Goal: Information Seeking & Learning: Learn about a topic

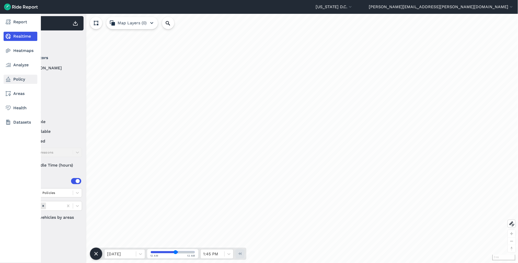
click at [17, 81] on link "Policy" at bounding box center [21, 79] width 34 height 9
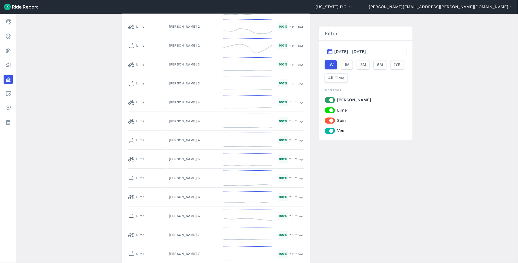
scroll to position [2584, 0]
click at [169, 137] on div "[US_STATE] D.C. Service Area" at bounding box center [193, 139] width 49 height 5
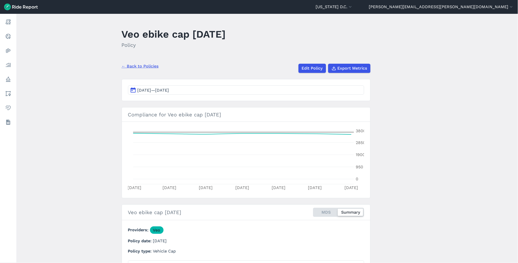
click at [155, 68] on link "← Back to Policies" at bounding box center [140, 66] width 37 height 6
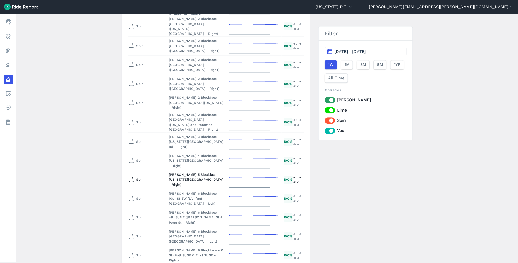
scroll to position [1874, 0]
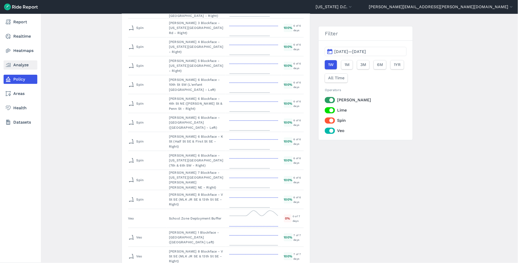
click at [21, 64] on link "Analyze" at bounding box center [21, 64] width 34 height 9
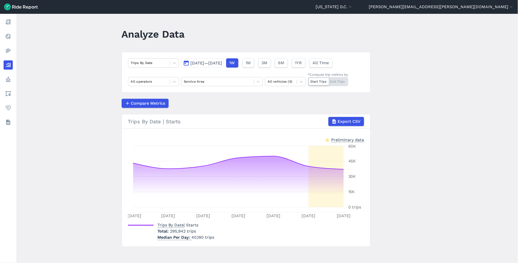
click at [206, 62] on span "[DATE]—[DATE]" at bounding box center [207, 63] width 32 height 5
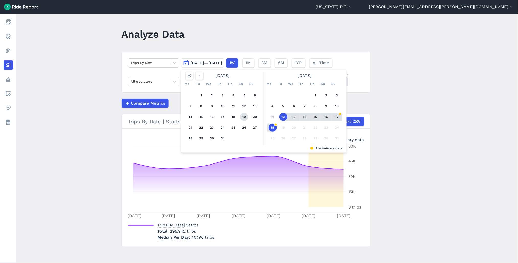
click at [242, 114] on button "19" at bounding box center [244, 117] width 8 height 8
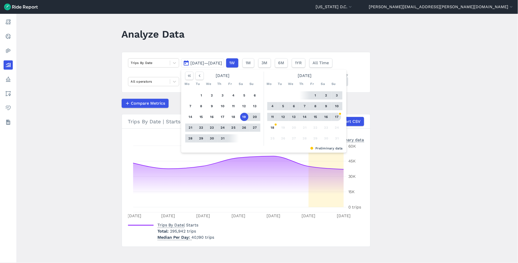
click at [338, 115] on button "17" at bounding box center [337, 117] width 8 height 8
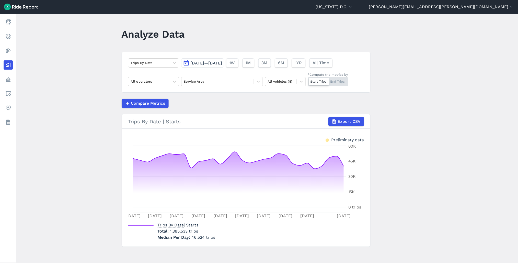
click at [144, 86] on div "Trips By Date [DATE]—[DATE] 1W 1M 3M 6M 1YR All Time All operators Service Area…" at bounding box center [246, 72] width 249 height 41
click at [153, 77] on div "Trips By Date [DATE]—[DATE] 1W 1M 3M 6M 1YR All Time All operators Service Area…" at bounding box center [246, 72] width 249 height 41
click at [152, 84] on div at bounding box center [149, 81] width 37 height 6
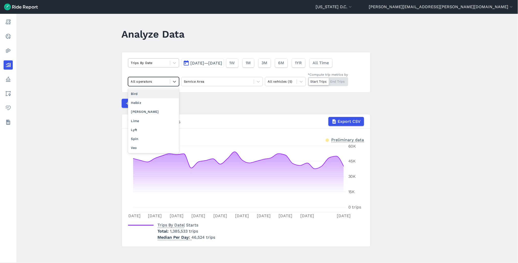
click at [151, 62] on div at bounding box center [149, 63] width 37 height 6
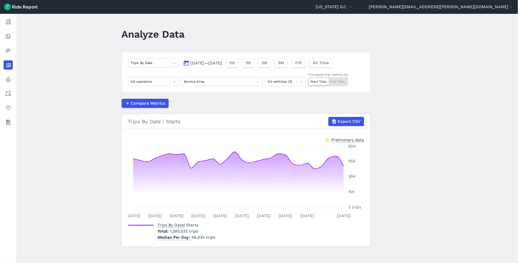
click at [300, 97] on article "Trips By Date [DATE]—[DATE] 1W 1M 3M 6M 1YR All Time All operators Service Area…" at bounding box center [246, 149] width 249 height 195
click at [273, 82] on div at bounding box center [281, 81] width 26 height 6
click at [280, 103] on div "E-Bikes" at bounding box center [285, 102] width 41 height 9
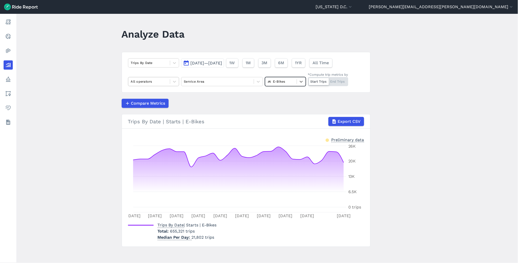
click at [159, 83] on div at bounding box center [149, 81] width 37 height 6
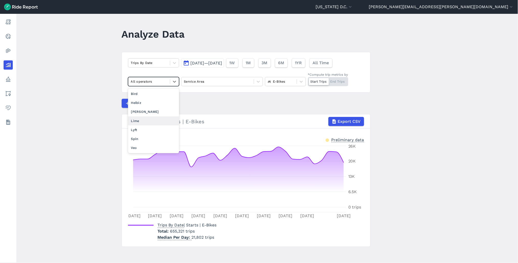
click at [154, 122] on div "Lime" at bounding box center [153, 120] width 51 height 9
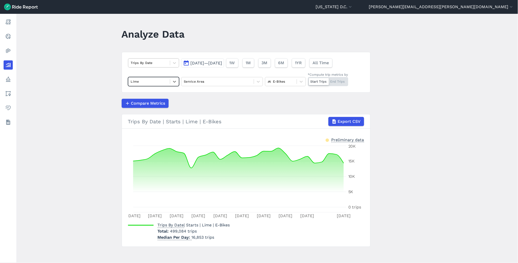
click at [152, 64] on div at bounding box center [149, 63] width 37 height 6
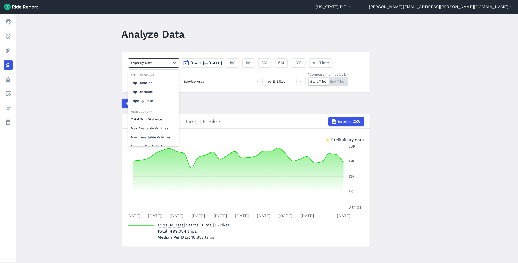
scroll to position [44, 0]
click at [155, 95] on div "Mean Available Vehicles" at bounding box center [153, 92] width 51 height 9
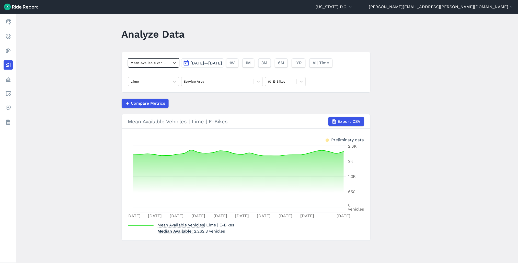
click at [160, 65] on div at bounding box center [149, 63] width 37 height 6
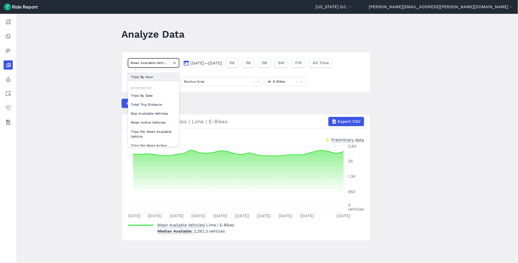
scroll to position [44, 0]
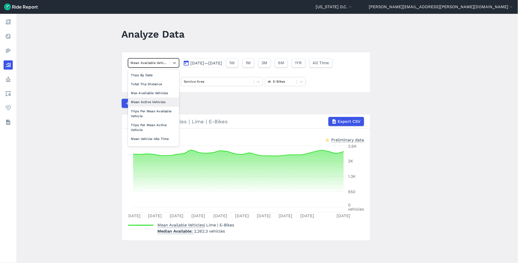
click at [155, 103] on div "Mean Active Vehicles" at bounding box center [153, 101] width 51 height 9
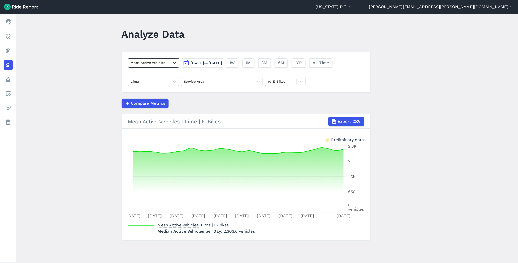
click at [172, 63] on icon at bounding box center [174, 62] width 5 height 5
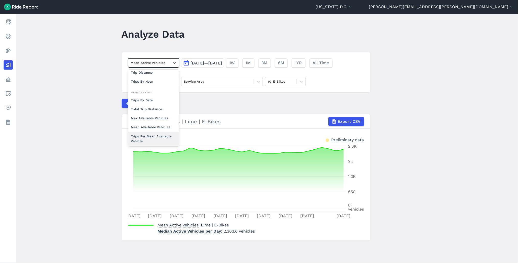
scroll to position [44, 0]
click at [165, 92] on div "Max Available Vehicles" at bounding box center [153, 92] width 51 height 9
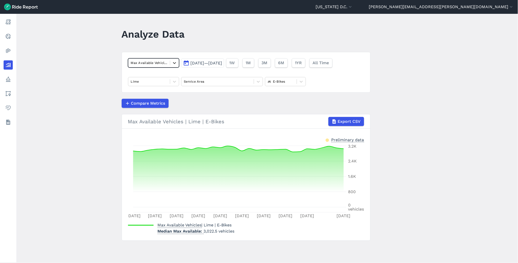
click at [174, 62] on icon at bounding box center [174, 62] width 5 height 5
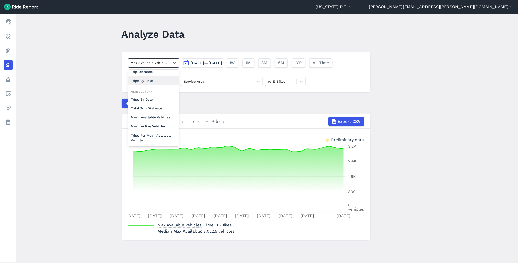
scroll to position [28, 0]
click at [151, 110] on div "Mean Available Vehicles" at bounding box center [153, 108] width 51 height 9
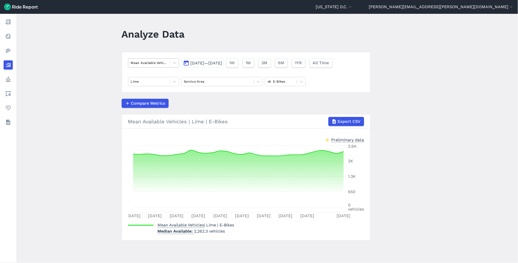
click at [150, 65] on div at bounding box center [149, 63] width 37 height 6
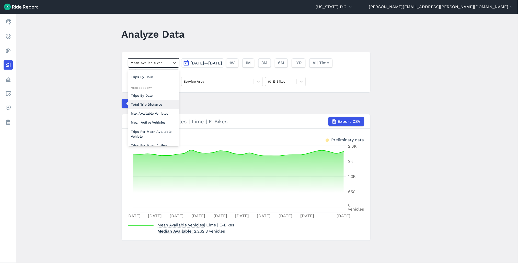
scroll to position [44, 0]
click at [156, 91] on div "Max Available Vehicles" at bounding box center [153, 92] width 51 height 9
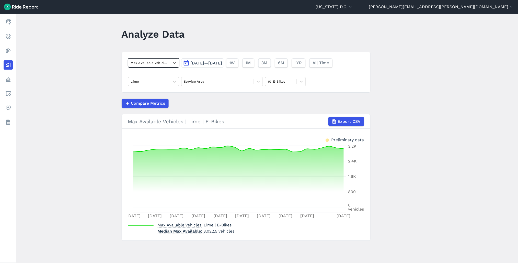
click at [166, 64] on div at bounding box center [149, 63] width 37 height 6
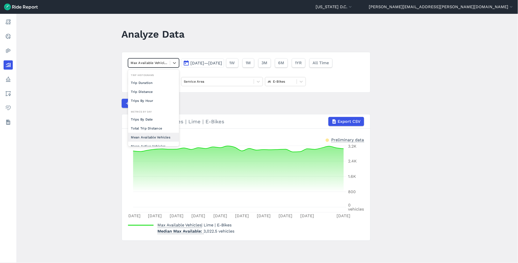
click at [142, 135] on div "Mean Available Vehicles" at bounding box center [153, 137] width 51 height 9
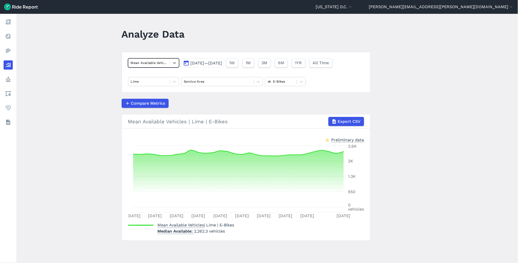
click at [165, 62] on div at bounding box center [149, 63] width 37 height 6
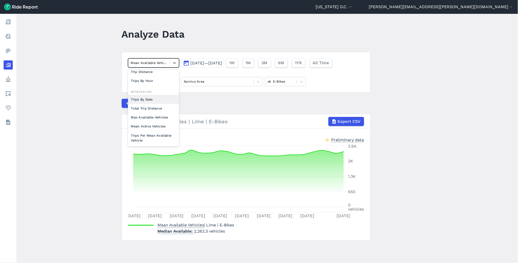
scroll to position [28, 0]
click at [151, 119] on div "Mean Active Vehicles" at bounding box center [153, 117] width 51 height 9
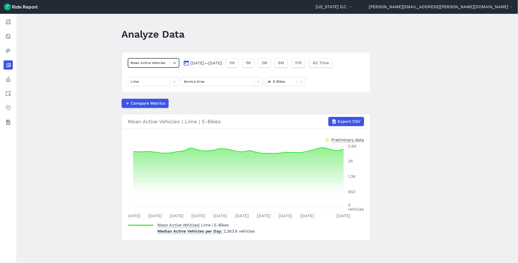
click at [162, 66] on div "Mean Active Vehicles" at bounding box center [149, 63] width 42 height 8
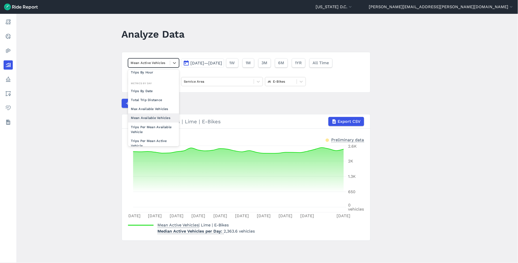
click at [154, 118] on div "Mean Available Vehicles" at bounding box center [153, 117] width 51 height 9
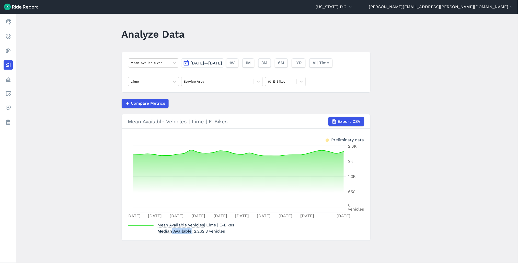
drag, startPoint x: 171, startPoint y: 232, endPoint x: 192, endPoint y: 232, distance: 20.2
click at [192, 232] on span "Median Available" at bounding box center [176, 230] width 37 height 7
click at [163, 62] on div at bounding box center [149, 63] width 37 height 6
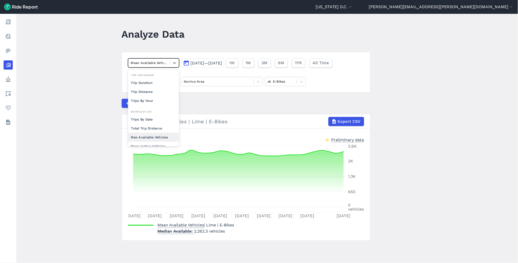
click at [155, 136] on div "Max Available Vehicles" at bounding box center [153, 137] width 51 height 9
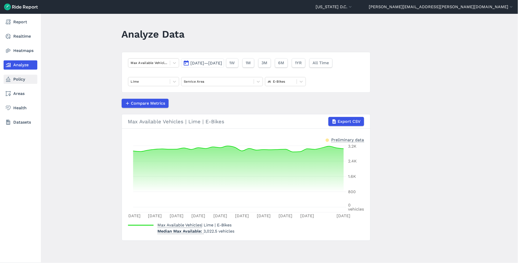
click at [19, 77] on link "Policy" at bounding box center [21, 79] width 34 height 9
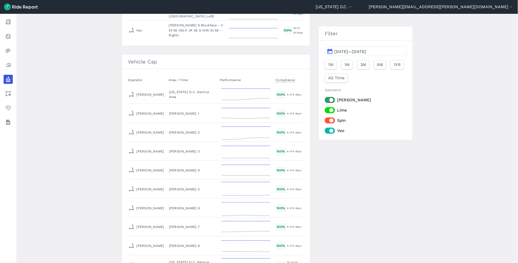
scroll to position [2015, 0]
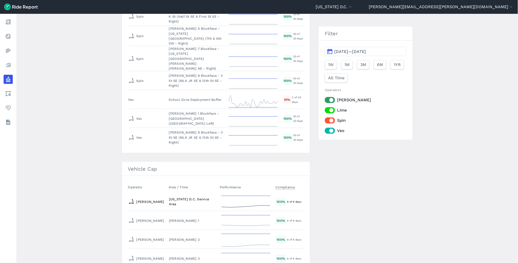
click at [183, 197] on div "[US_STATE] D.C. Service Area" at bounding box center [192, 202] width 47 height 10
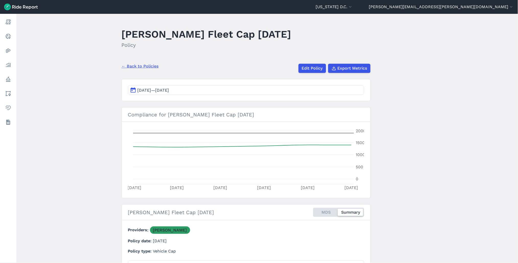
click at [134, 62] on div "← Back to Policies Edit Policy Export Metrics" at bounding box center [246, 66] width 249 height 13
click at [141, 67] on link "← Back to Policies" at bounding box center [140, 66] width 37 height 6
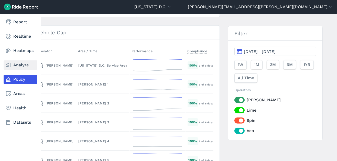
scroll to position [2128, 0]
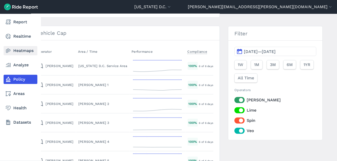
click at [13, 52] on link "Heatmaps" at bounding box center [21, 50] width 34 height 9
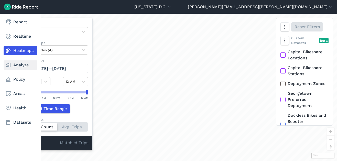
click at [12, 63] on link "Analyze" at bounding box center [21, 64] width 34 height 9
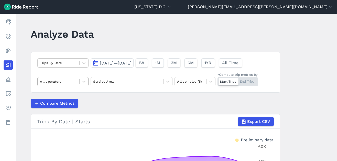
click at [57, 80] on div at bounding box center [58, 81] width 37 height 6
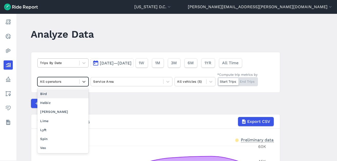
click at [58, 64] on div at bounding box center [58, 63] width 37 height 6
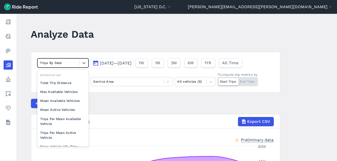
scroll to position [44, 0]
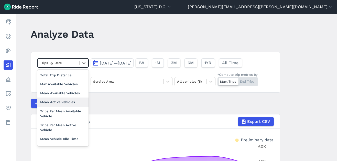
click at [60, 101] on div "Mean Active Vehicles" at bounding box center [62, 101] width 51 height 9
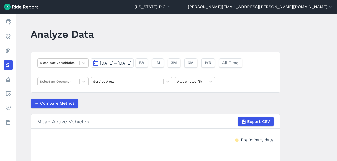
click at [60, 101] on span "Compare Metrics" at bounding box center [57, 103] width 34 height 6
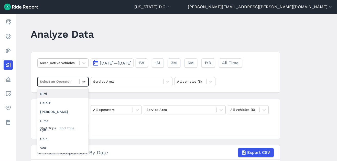
click at [82, 82] on icon at bounding box center [83, 82] width 3 height 2
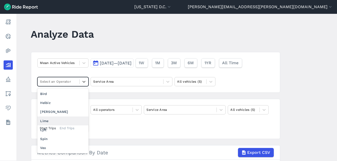
click at [59, 118] on div "Lime" at bounding box center [62, 120] width 51 height 9
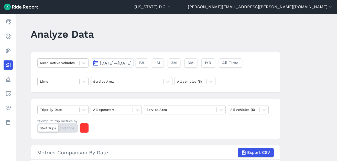
click at [117, 62] on span "[DATE]—[DATE]" at bounding box center [116, 63] width 32 height 5
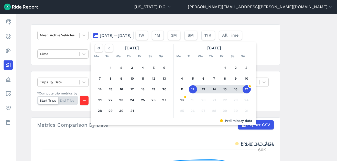
scroll to position [29, 0]
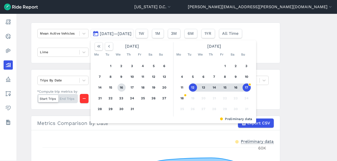
click at [122, 88] on button "16" at bounding box center [121, 87] width 8 height 8
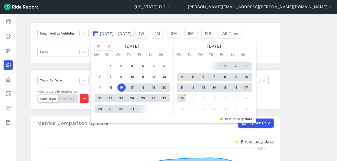
click at [180, 96] on button "18" at bounding box center [182, 98] width 8 height 8
